Goal: Find specific page/section: Find specific page/section

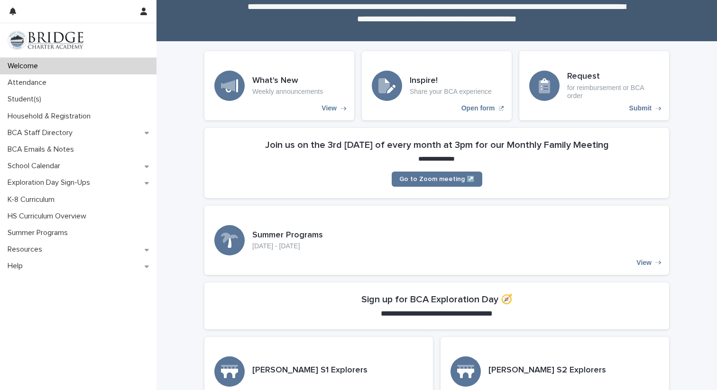
scroll to position [54, 0]
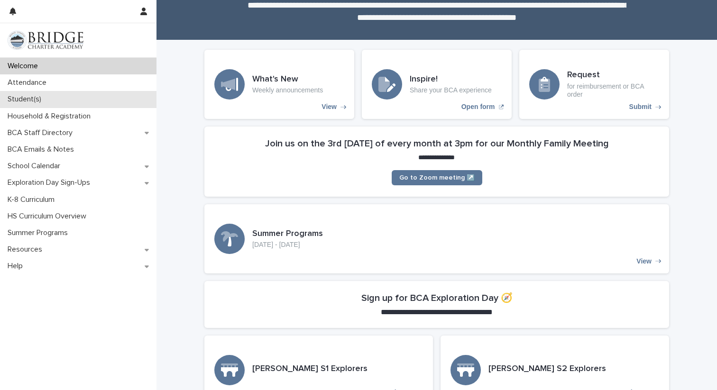
click at [12, 96] on p "Student(s)" at bounding box center [26, 99] width 45 height 9
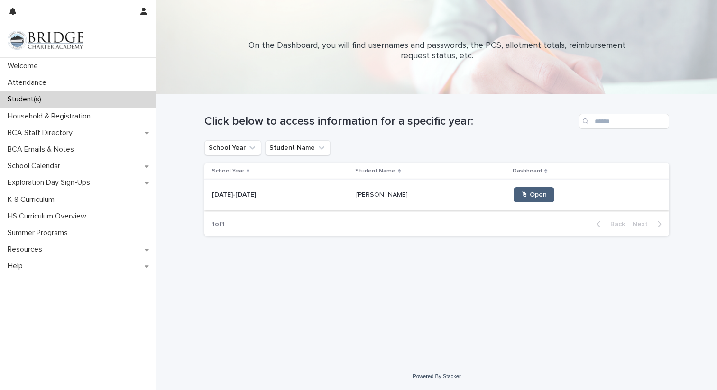
click at [521, 196] on span "🖱 Open" at bounding box center [534, 194] width 26 height 7
